Goal: Task Accomplishment & Management: Use online tool/utility

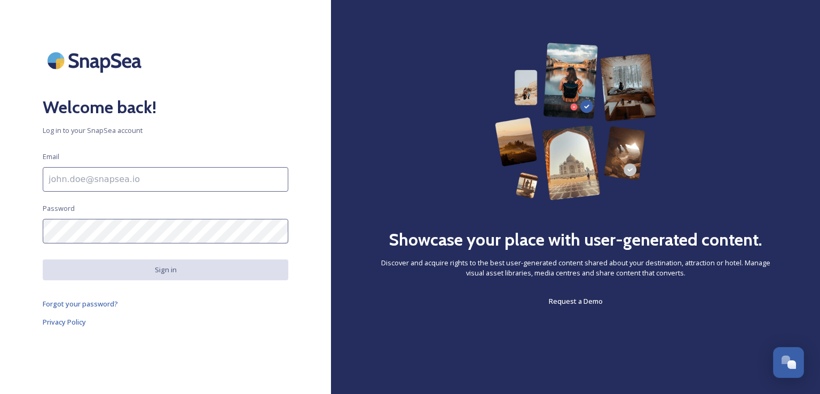
click at [174, 183] on input at bounding box center [166, 179] width 246 height 25
type input "[EMAIL_ADDRESS][DOMAIN_NAME]"
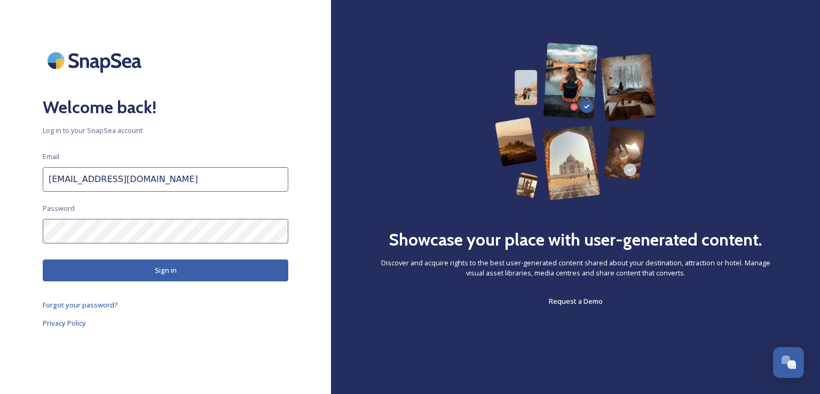
click at [196, 269] on button "Sign in" at bounding box center [166, 271] width 246 height 22
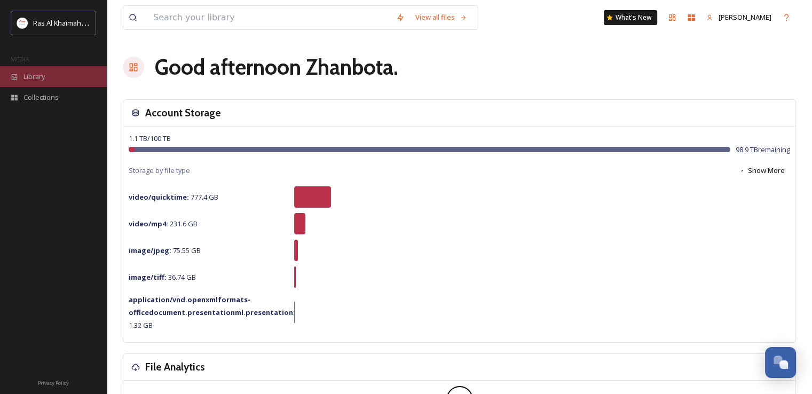
click at [40, 77] on span "Library" at bounding box center [33, 77] width 21 height 10
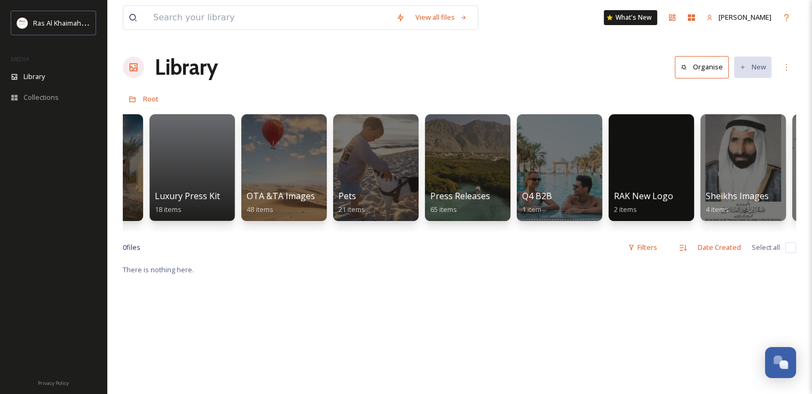
scroll to position [0, 2082]
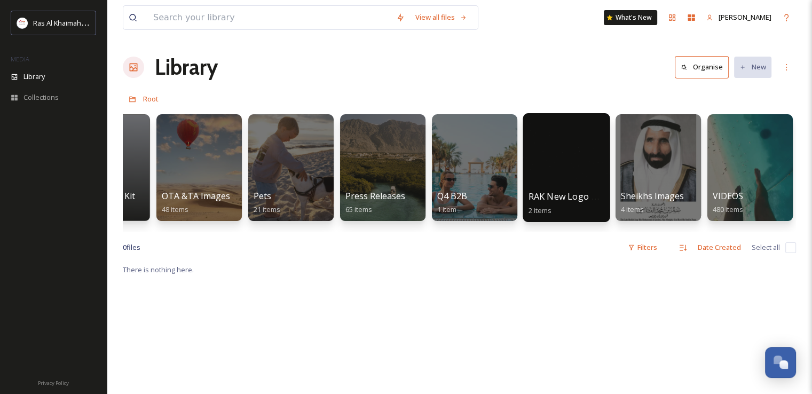
click at [557, 141] on div at bounding box center [566, 167] width 87 height 109
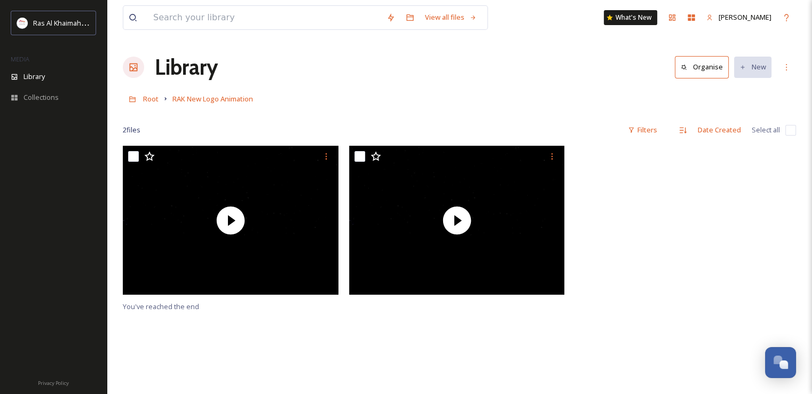
click at [148, 104] on link "Root" at bounding box center [150, 98] width 15 height 13
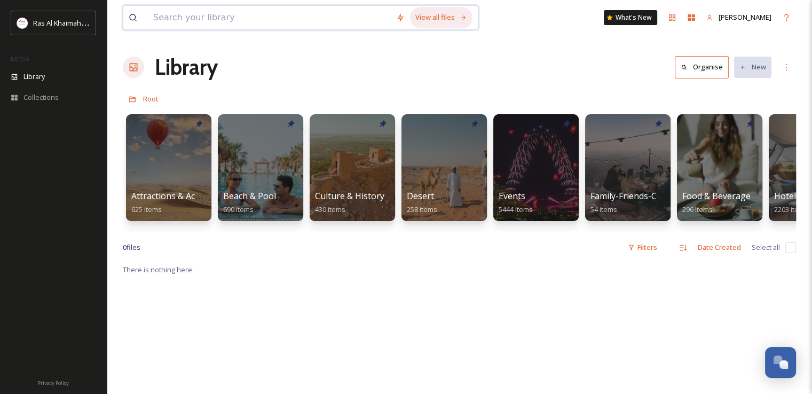
click at [423, 22] on div "View all files" at bounding box center [441, 17] width 62 height 21
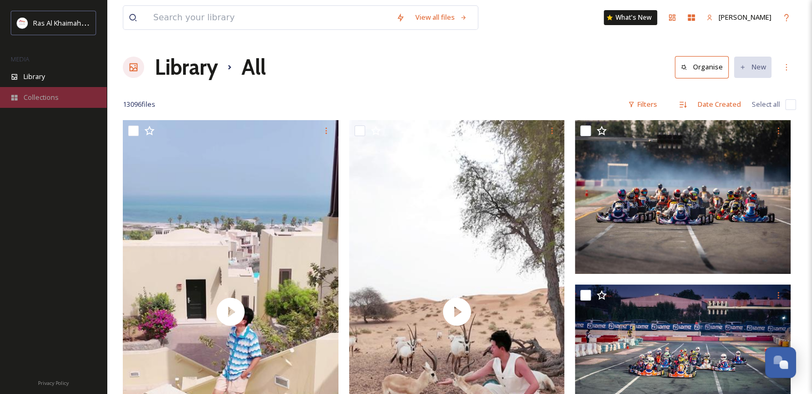
click at [50, 98] on span "Collections" at bounding box center [40, 97] width 35 height 10
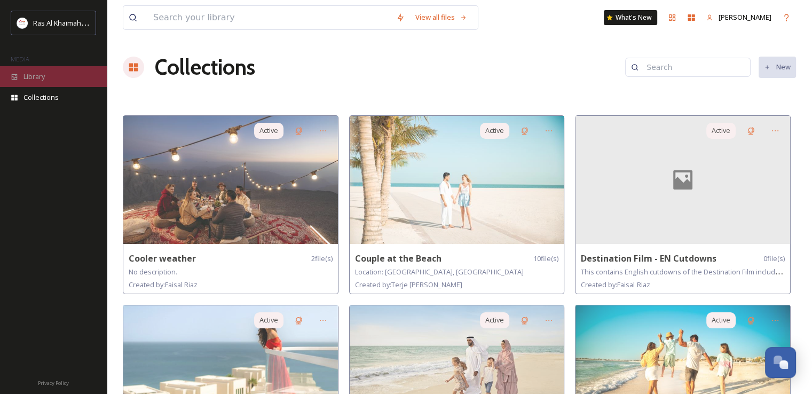
click at [50, 74] on div "Library" at bounding box center [53, 76] width 107 height 21
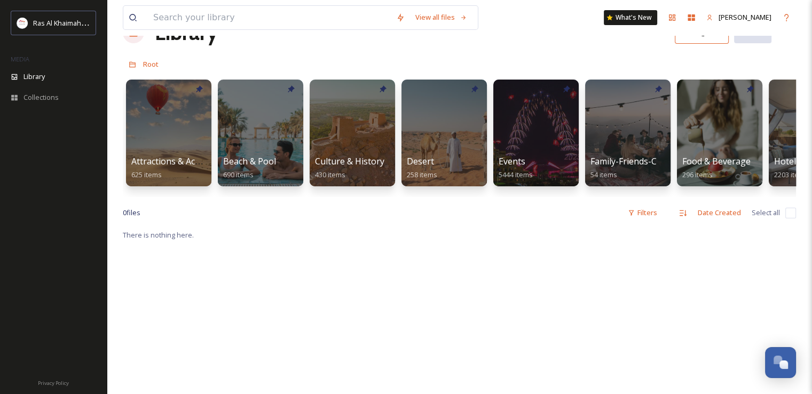
scroll to position [53, 0]
